Goal: Find specific page/section: Find specific page/section

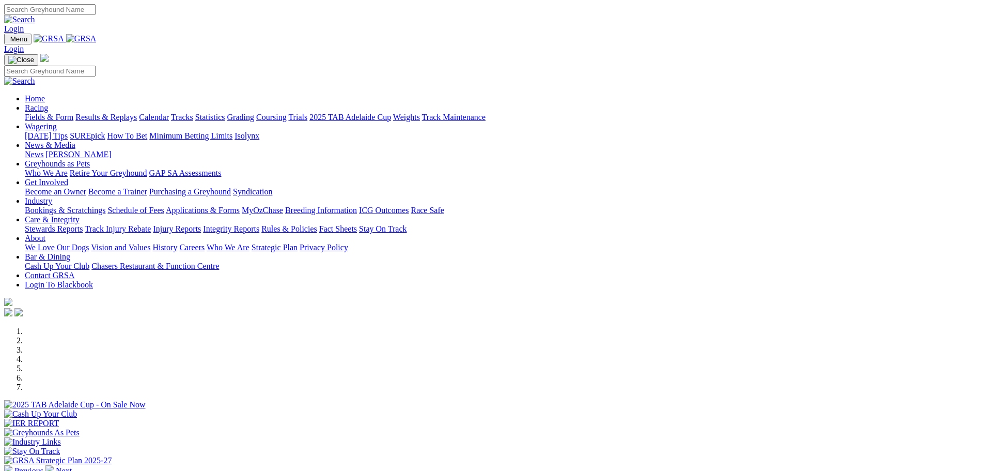
drag, startPoint x: 0, startPoint y: 0, endPoint x: 274, endPoint y: 40, distance: 277.3
click at [48, 103] on link "Racing" at bounding box center [36, 107] width 23 height 9
click at [169, 113] on link "Calendar" at bounding box center [154, 117] width 30 height 9
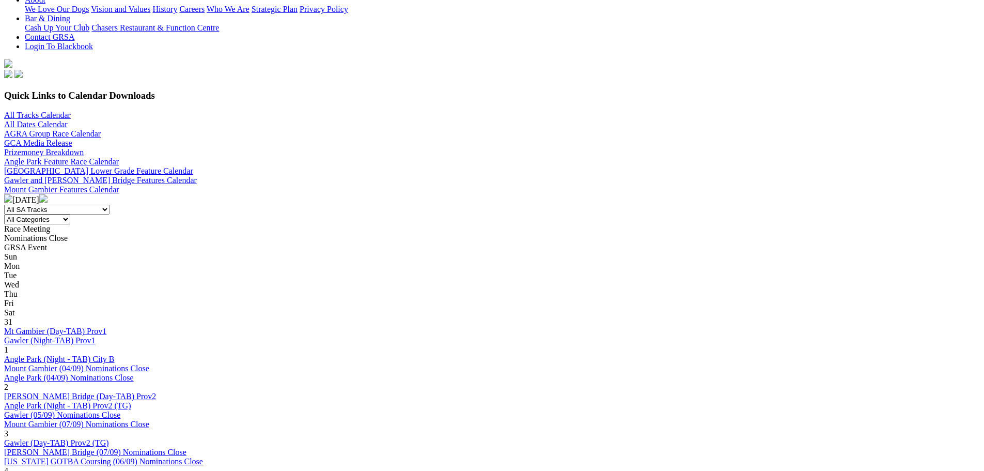
scroll to position [362, 0]
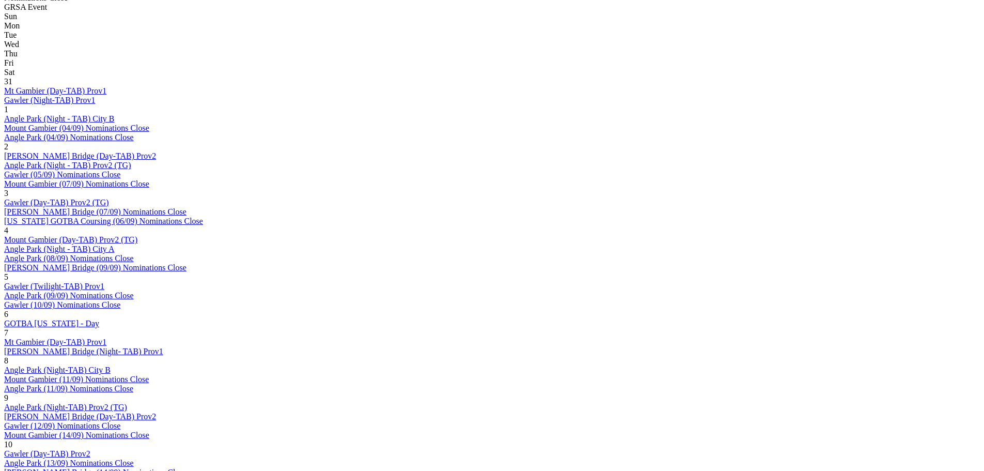
scroll to position [517, 0]
